Goal: Obtain resource: Obtain resource

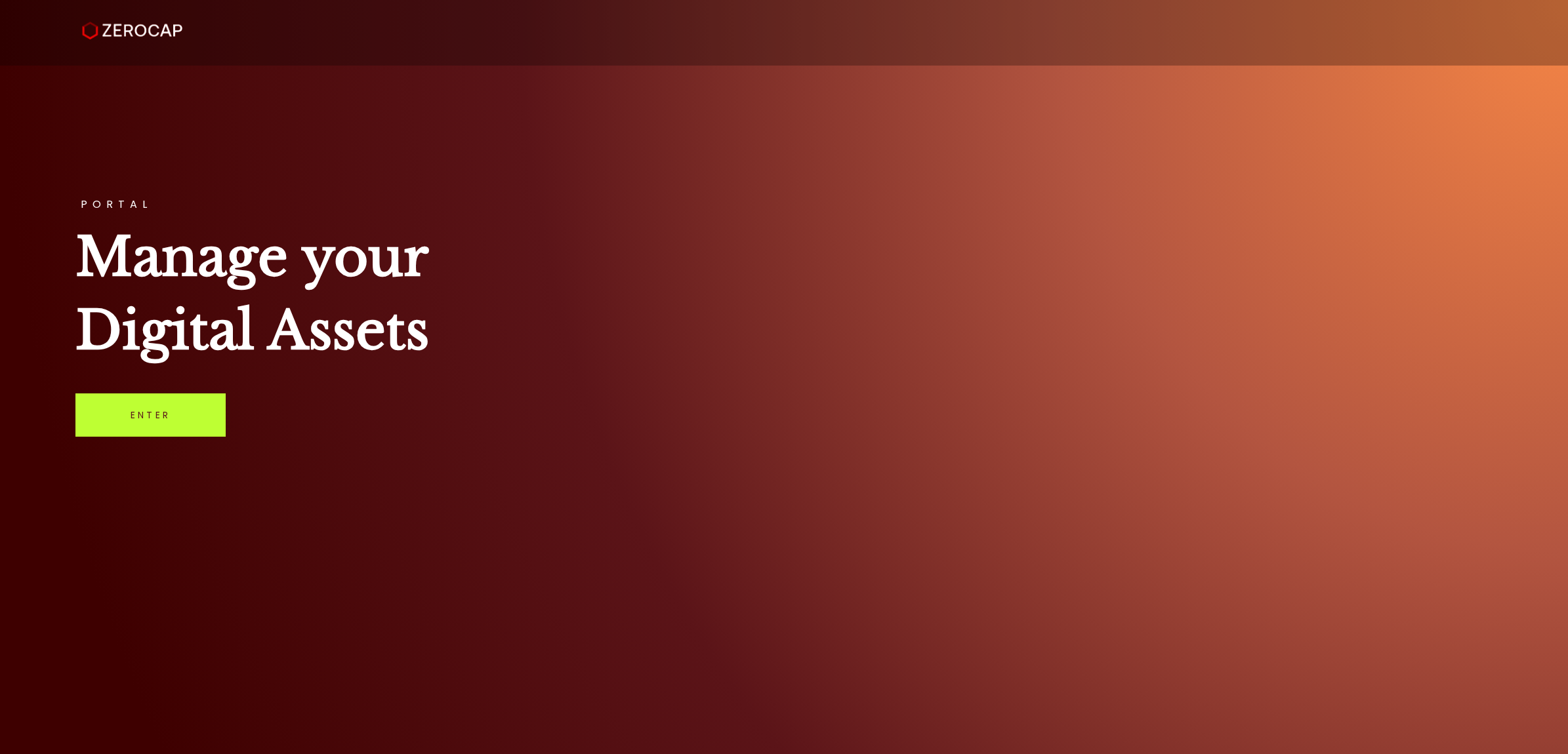
click at [146, 424] on link "Enter" at bounding box center [151, 415] width 150 height 43
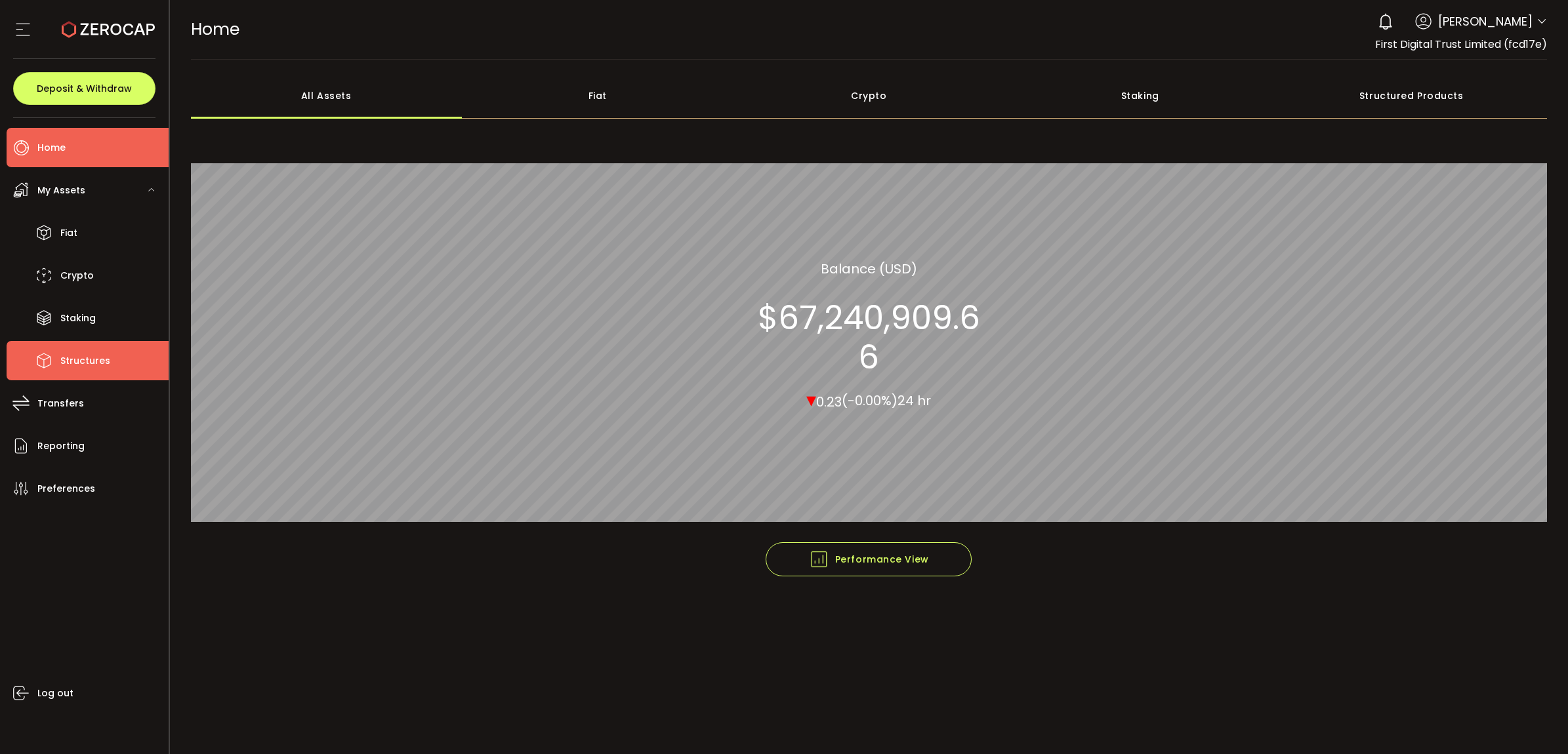
click at [90, 359] on span "Structures" at bounding box center [85, 361] width 50 height 19
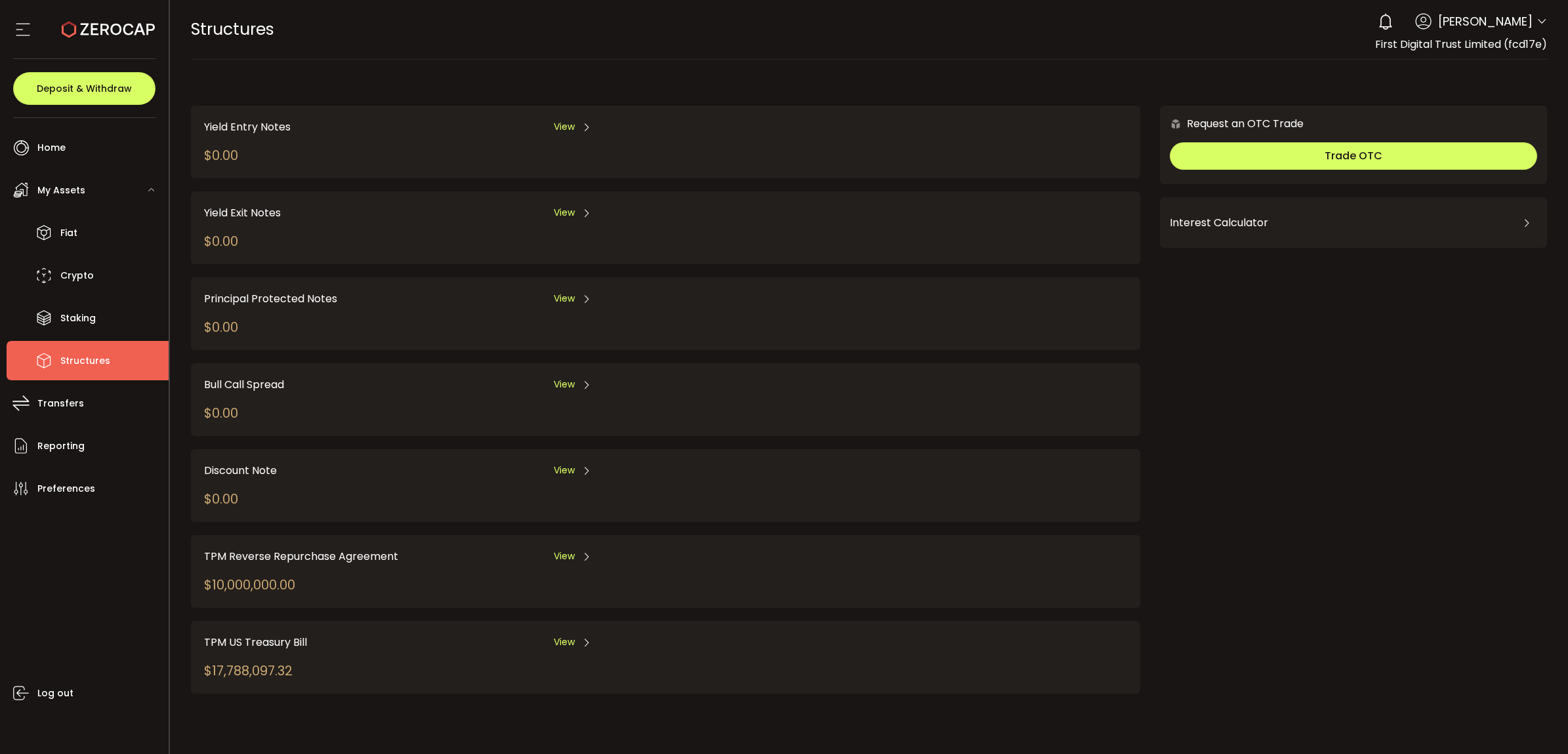
click at [566, 549] on span "View" at bounding box center [564, 556] width 21 height 14
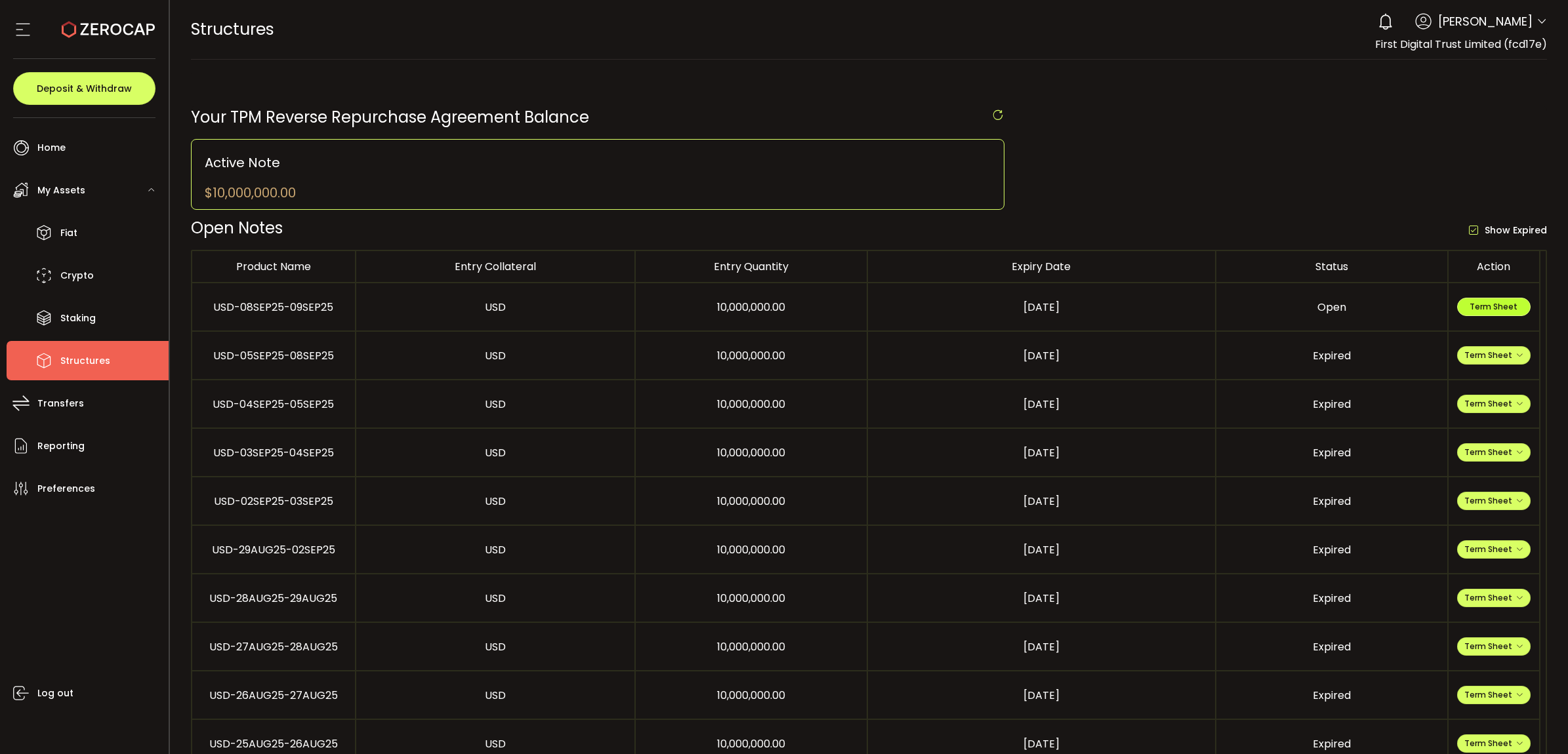
click at [1483, 302] on button "Term Sheet" at bounding box center [1494, 307] width 74 height 18
click at [102, 215] on li "Fiat" at bounding box center [87, 233] width 162 height 39
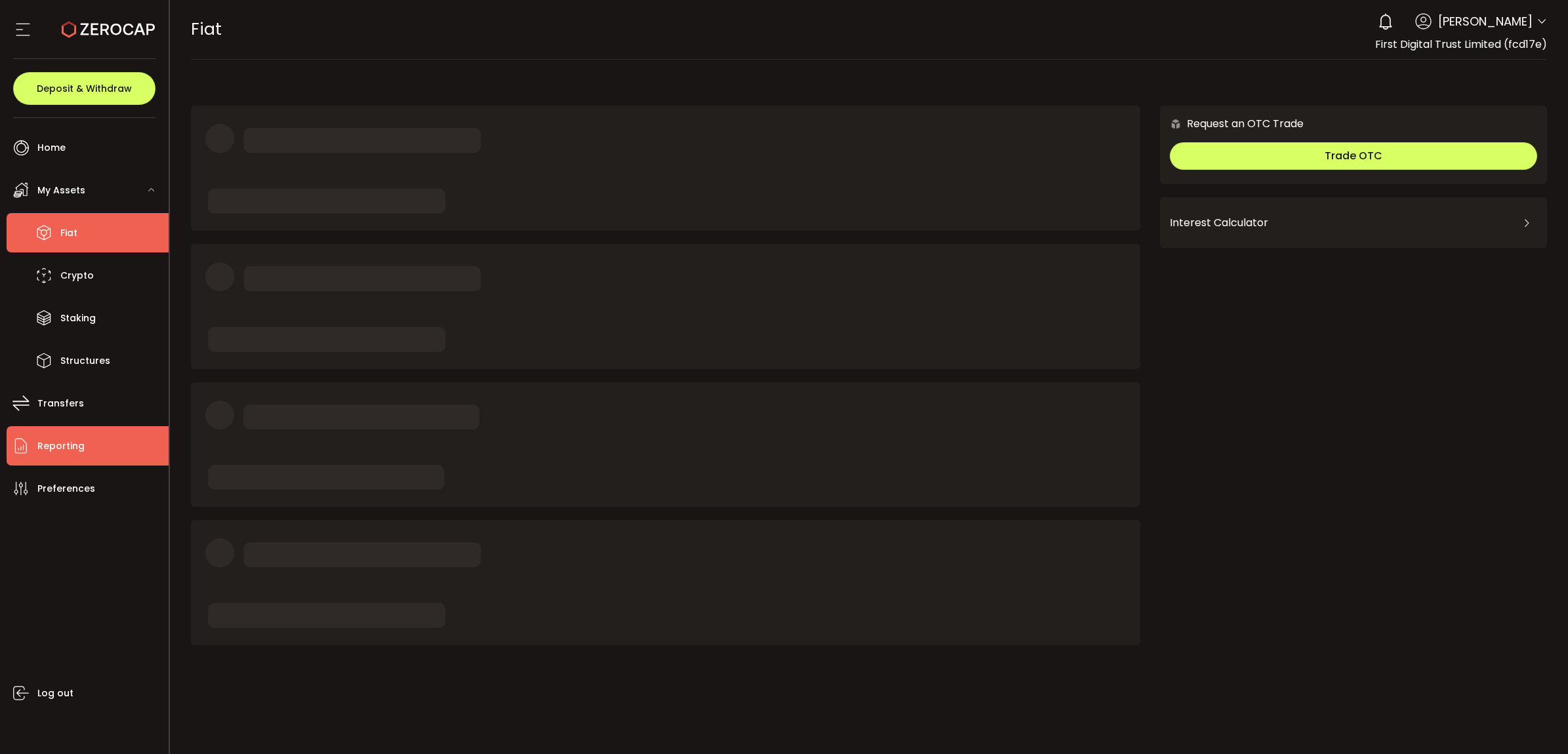
click at [77, 446] on span "Reporting" at bounding box center [60, 447] width 47 height 19
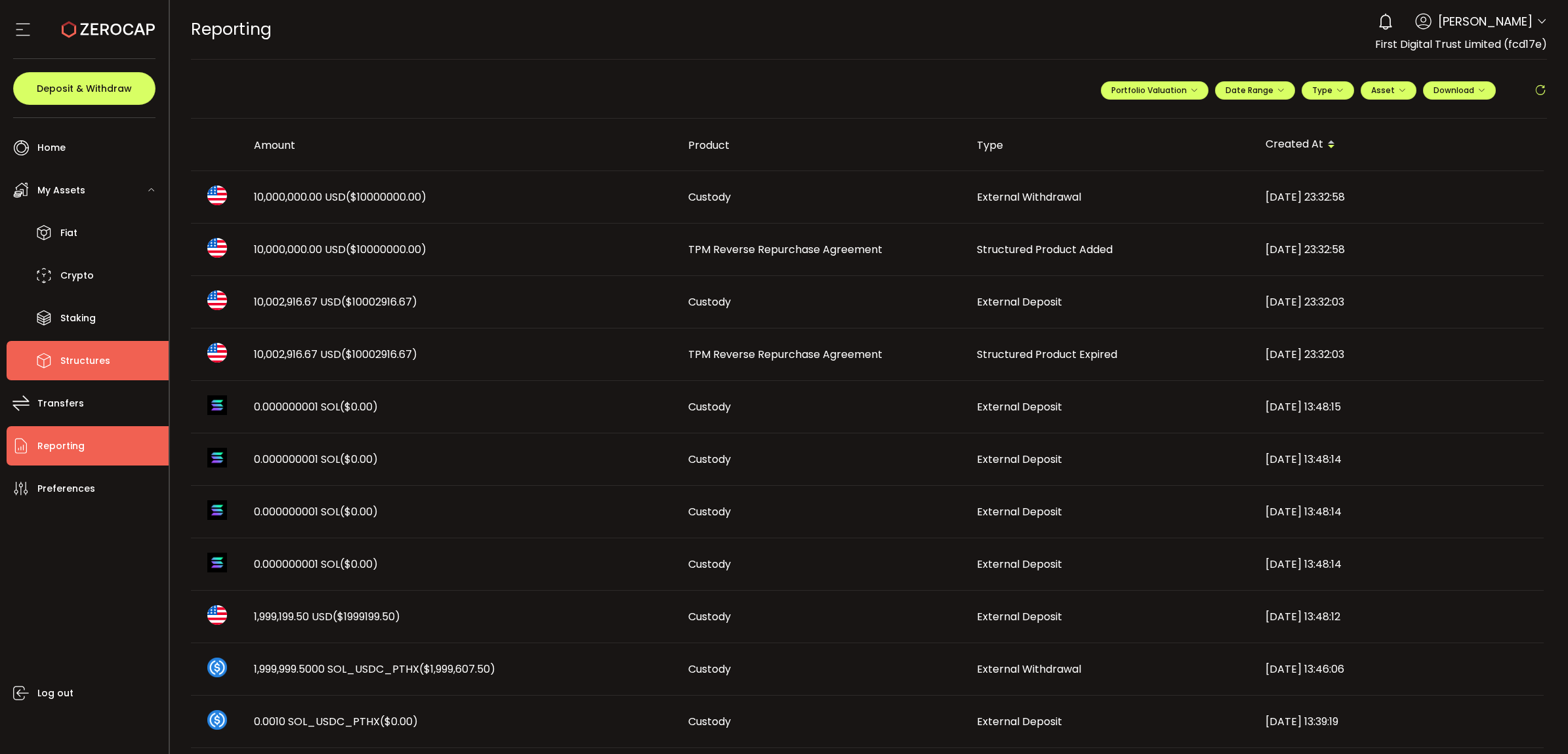
click at [94, 352] on span "Structures" at bounding box center [85, 361] width 50 height 19
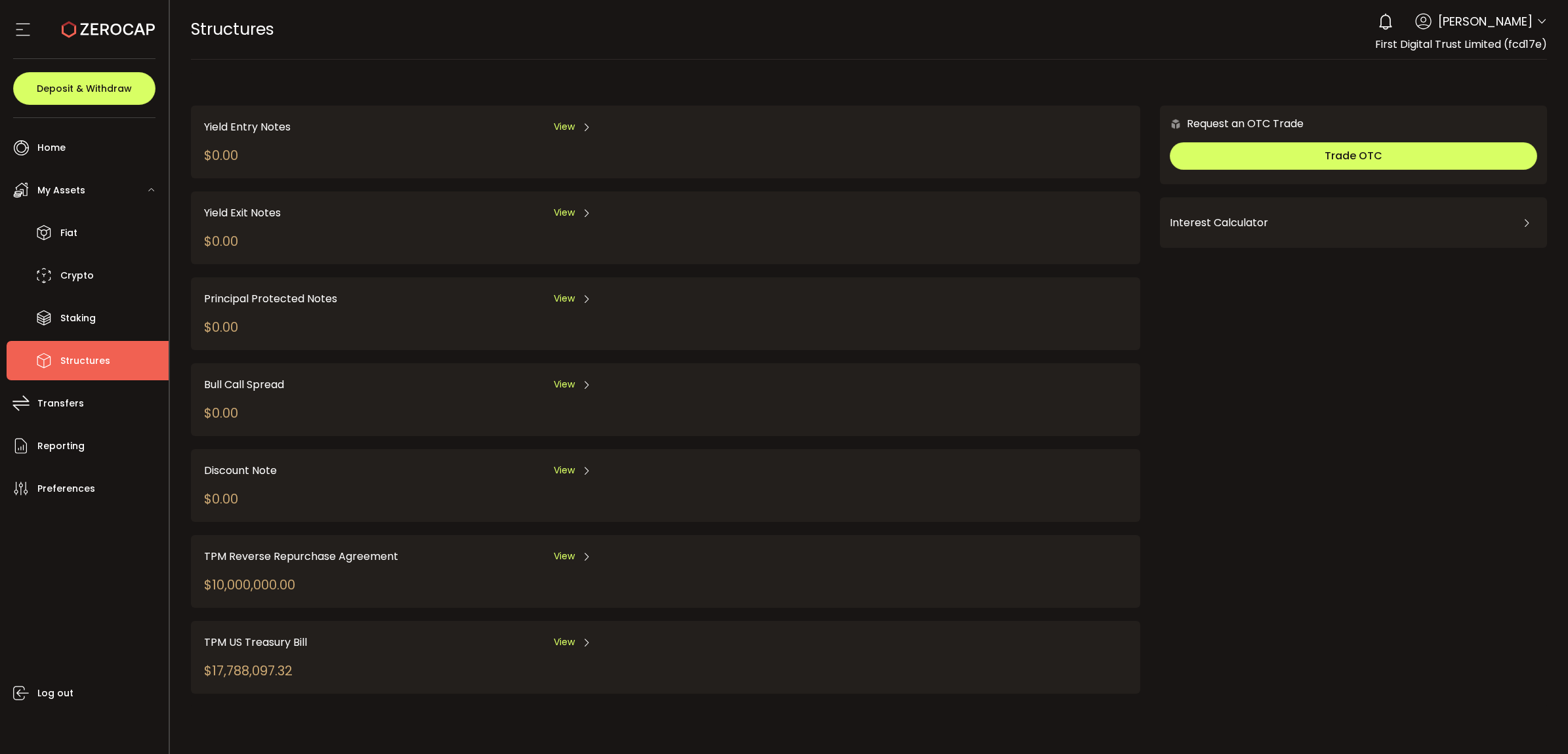
click at [584, 551] on icon at bounding box center [587, 557] width 10 height 10
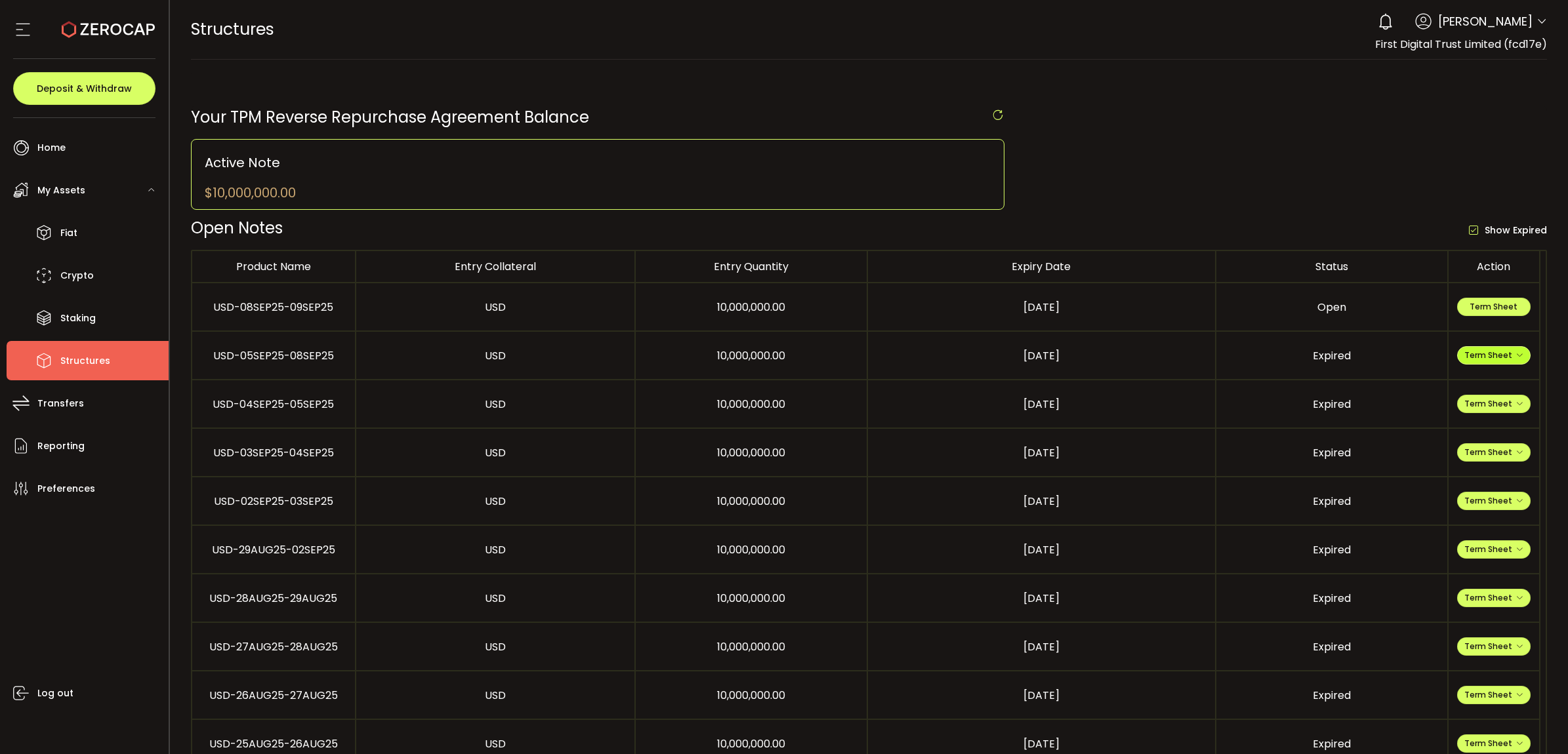
click at [1493, 355] on span "Term Sheet" at bounding box center [1493, 355] width 59 height 11
click at [1481, 422] on li "Expiry Term Sheet" at bounding box center [1493, 434] width 95 height 36
click at [85, 228] on li "Fiat" at bounding box center [87, 233] width 162 height 39
